Goal: Task Accomplishment & Management: Use online tool/utility

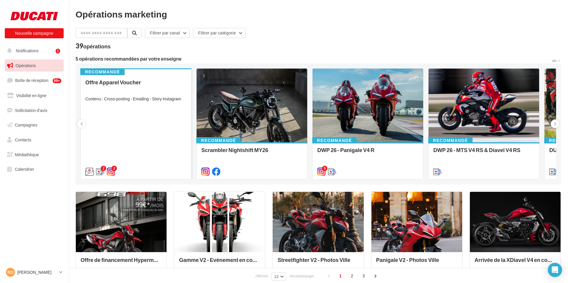
click at [179, 82] on div "Offre Apparel Voucher" at bounding box center [135, 85] width 101 height 12
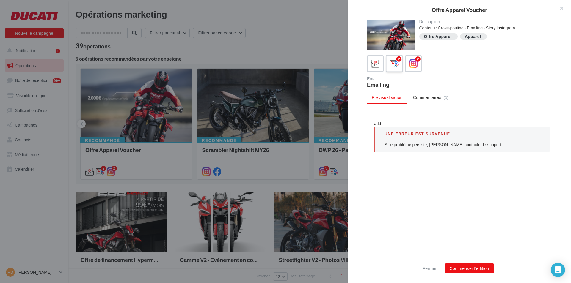
click at [397, 61] on div "2" at bounding box center [398, 59] width 5 height 5
